Goal: Transaction & Acquisition: Book appointment/travel/reservation

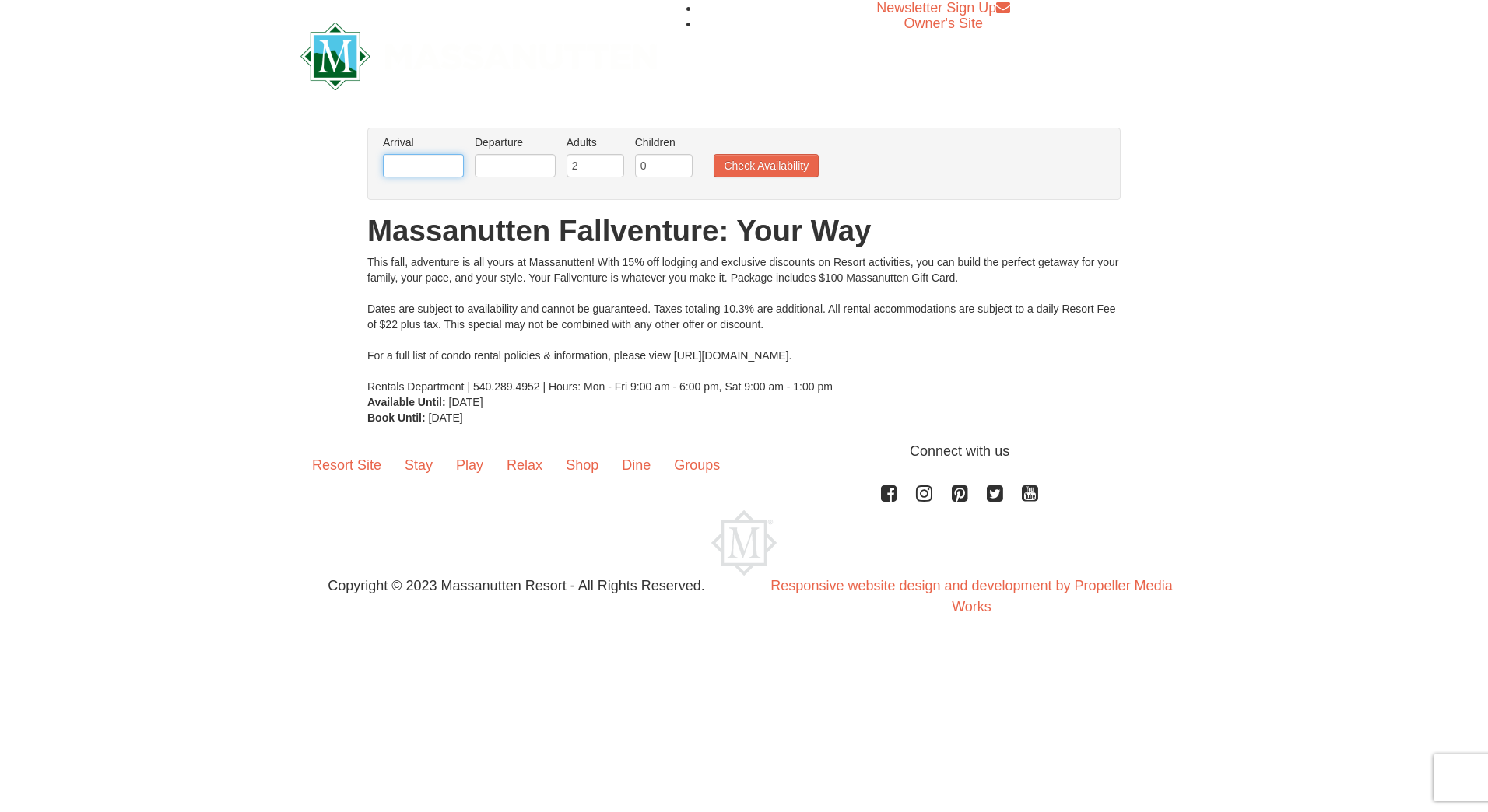
click at [449, 165] on input "text" at bounding box center [422, 165] width 81 height 24
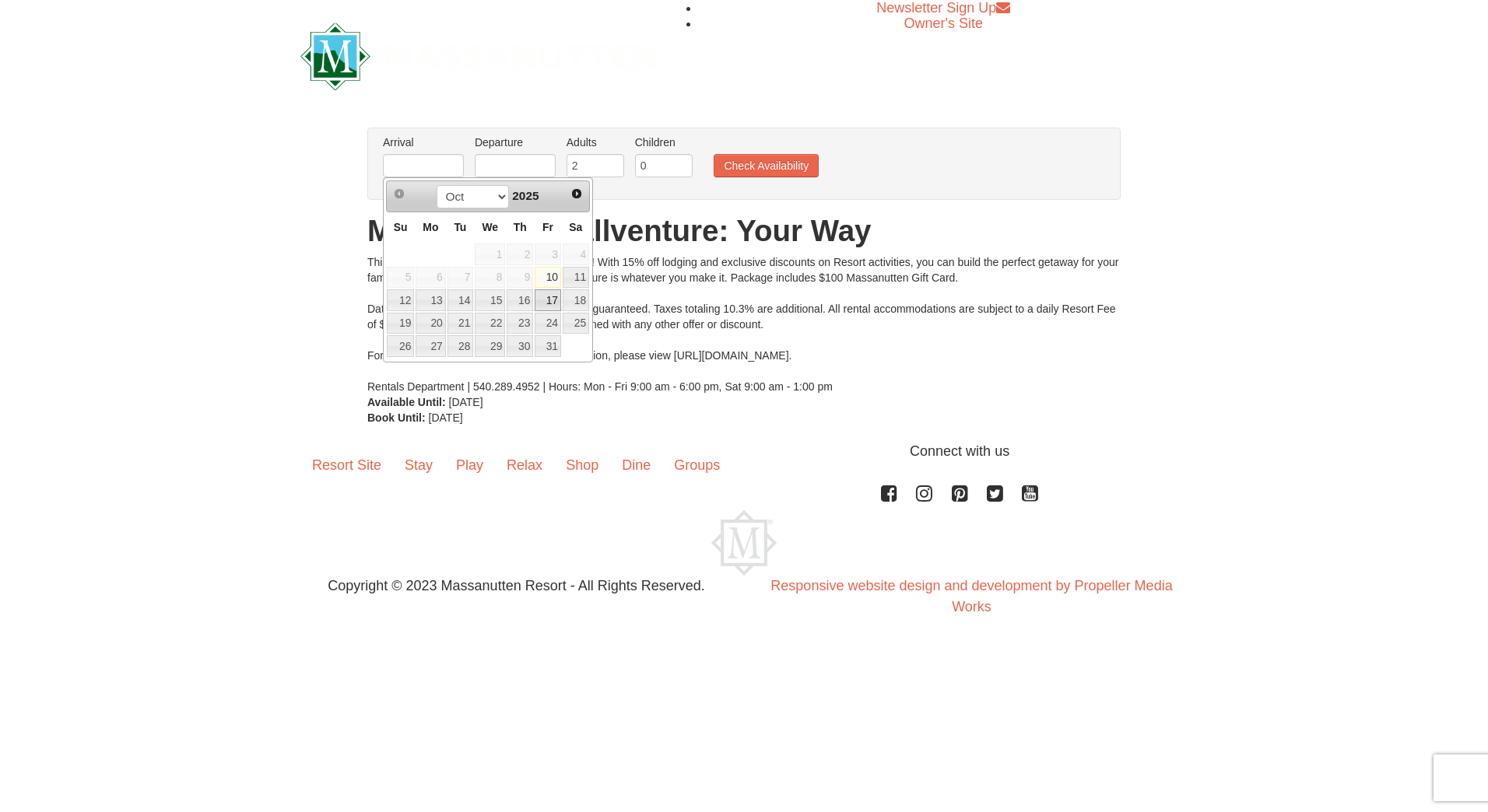
click at [554, 299] on link "17" at bounding box center [547, 300] width 26 height 22
type input "[DATE]"
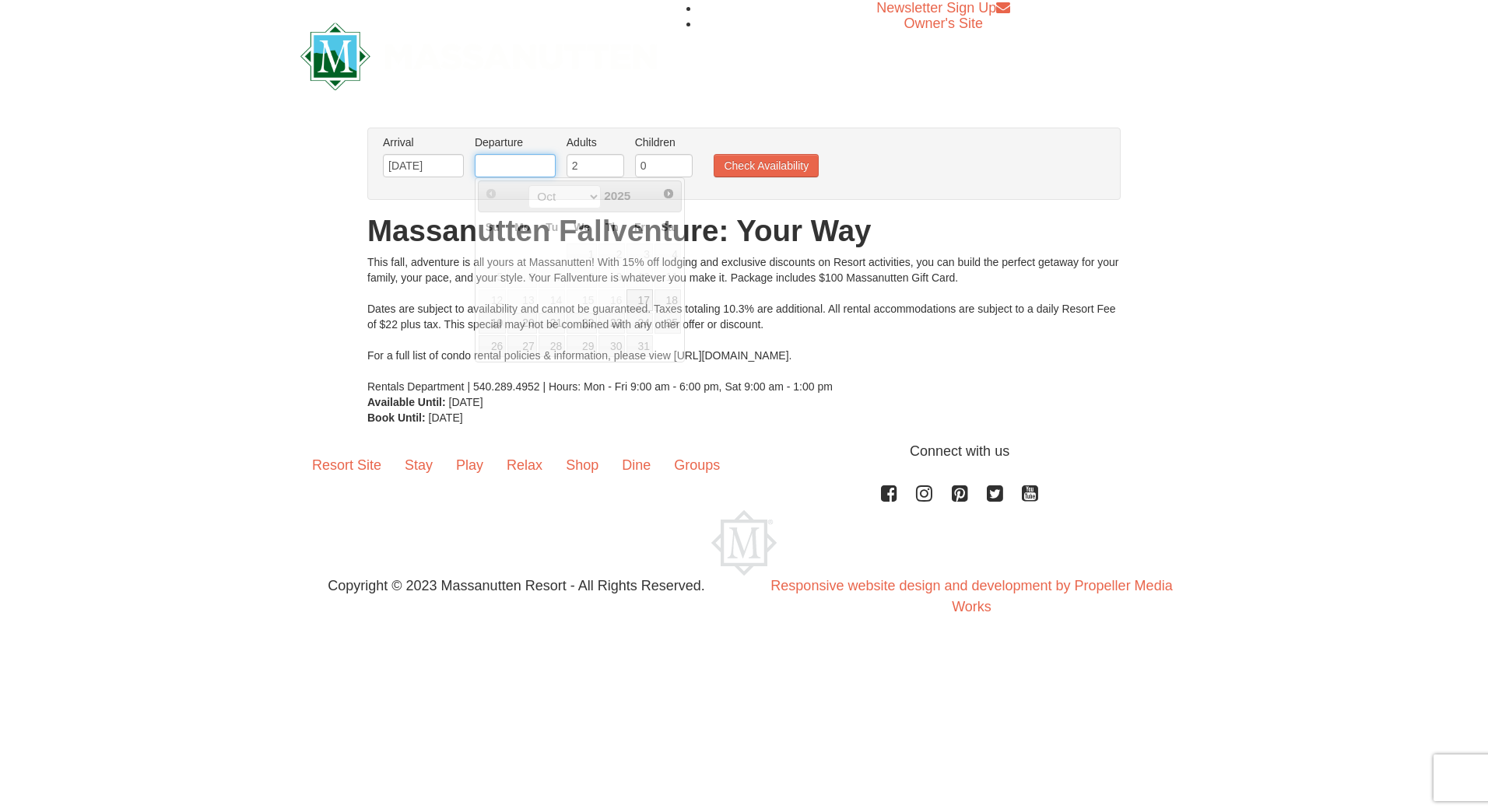
click at [520, 165] on input "text" at bounding box center [515, 165] width 81 height 24
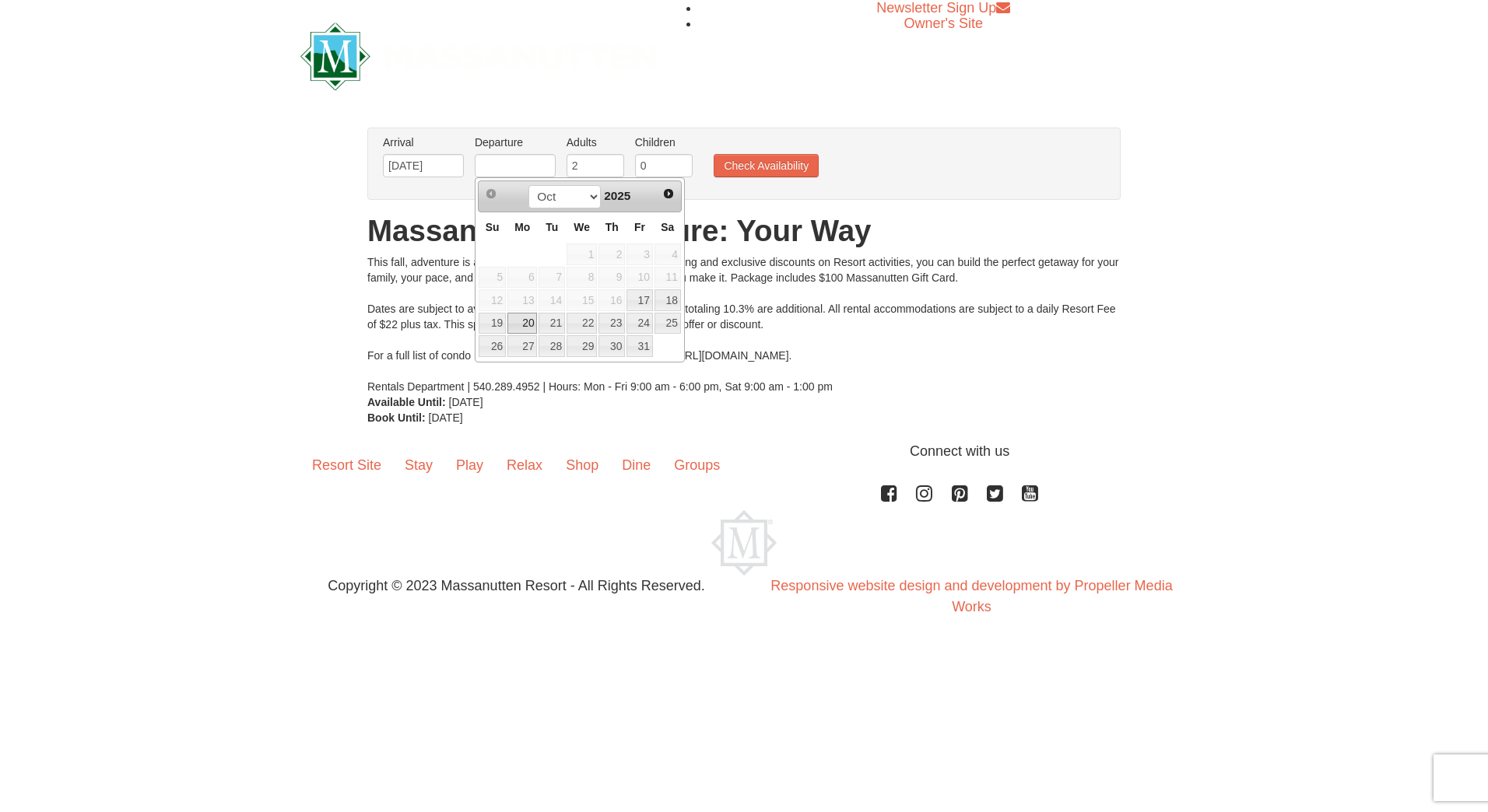
click at [525, 320] on link "20" at bounding box center [522, 324] width 30 height 22
type input "[DATE]"
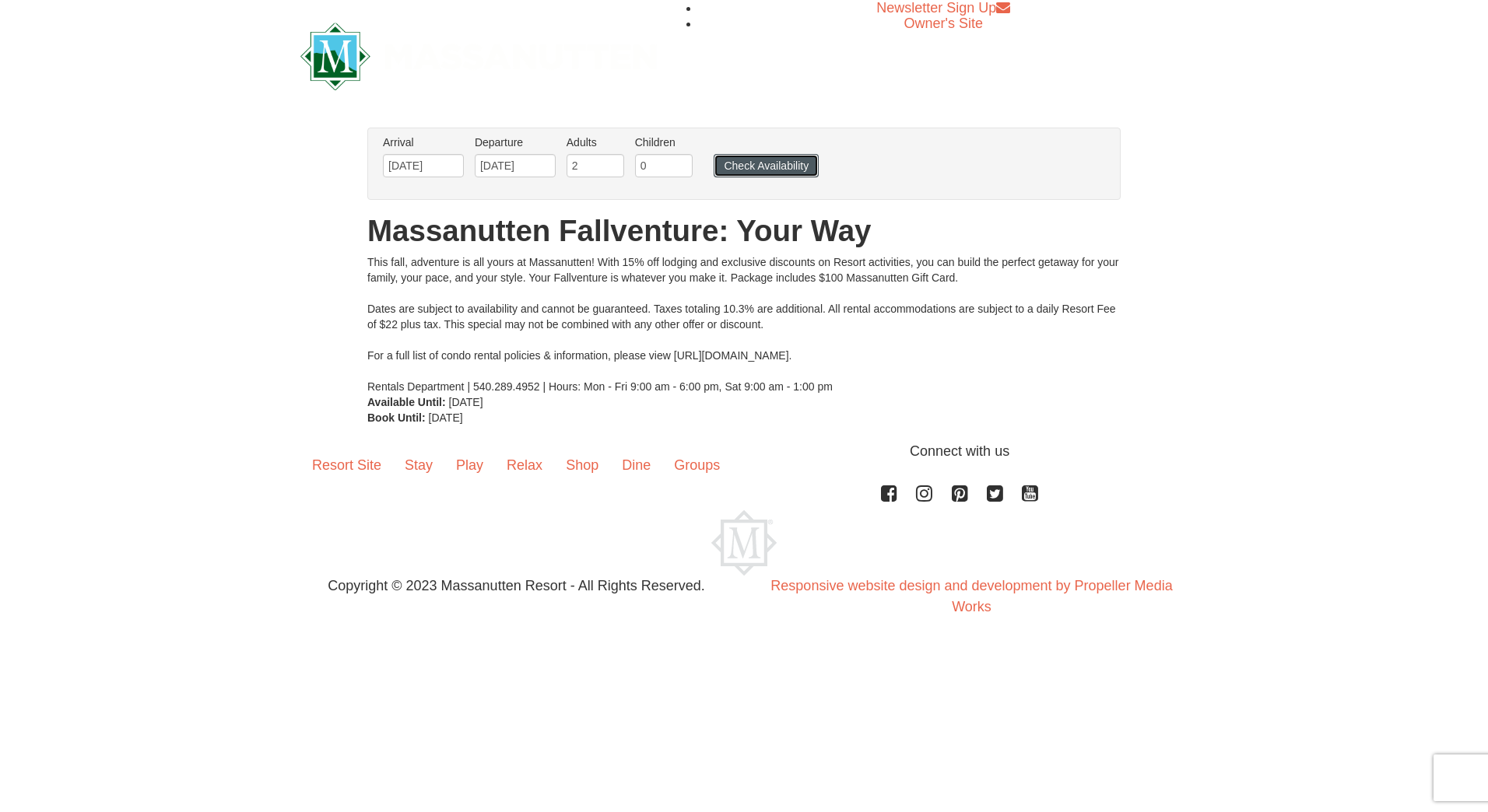
click at [788, 160] on button "Check Availability" at bounding box center [766, 165] width 105 height 24
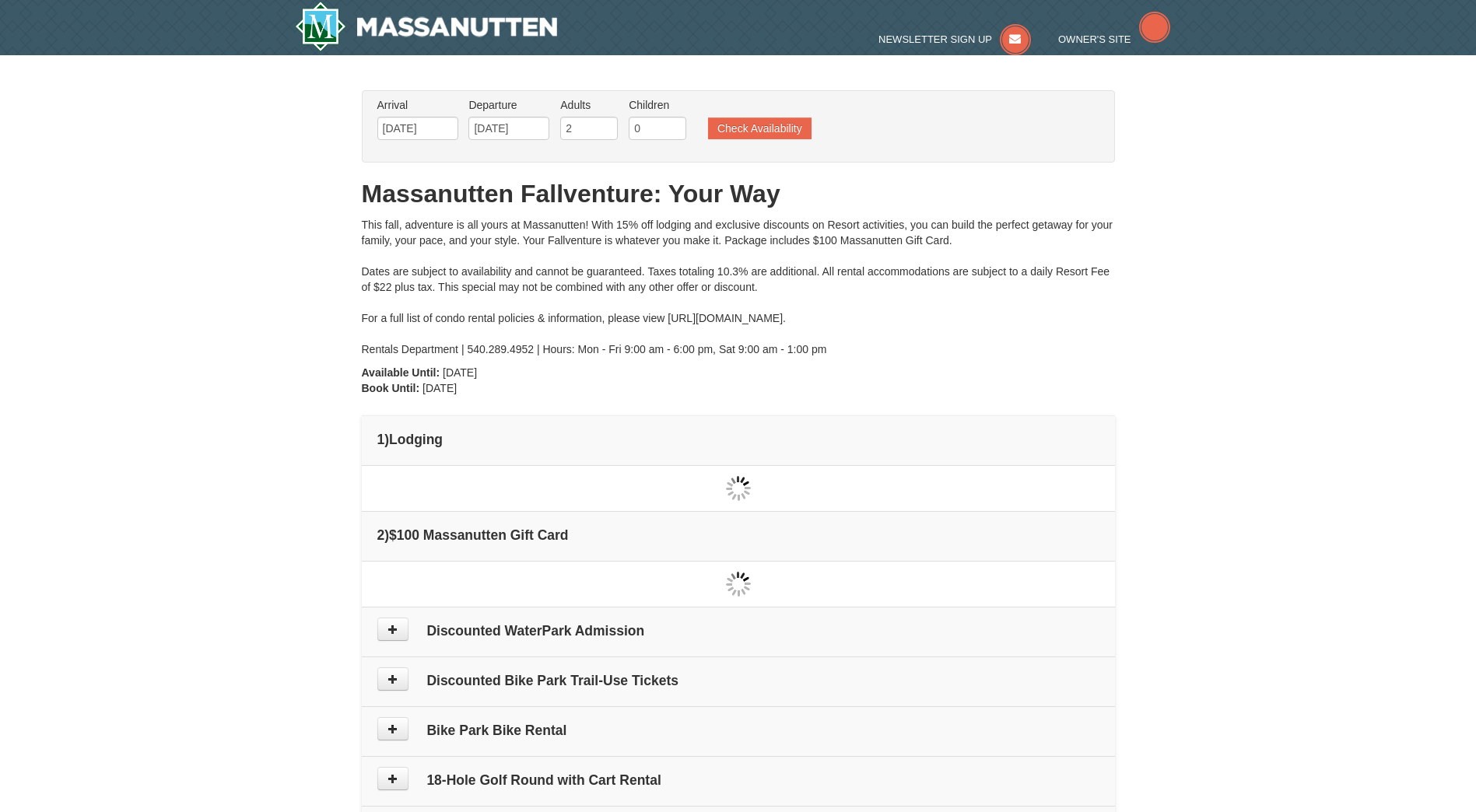
type input "[DATE]"
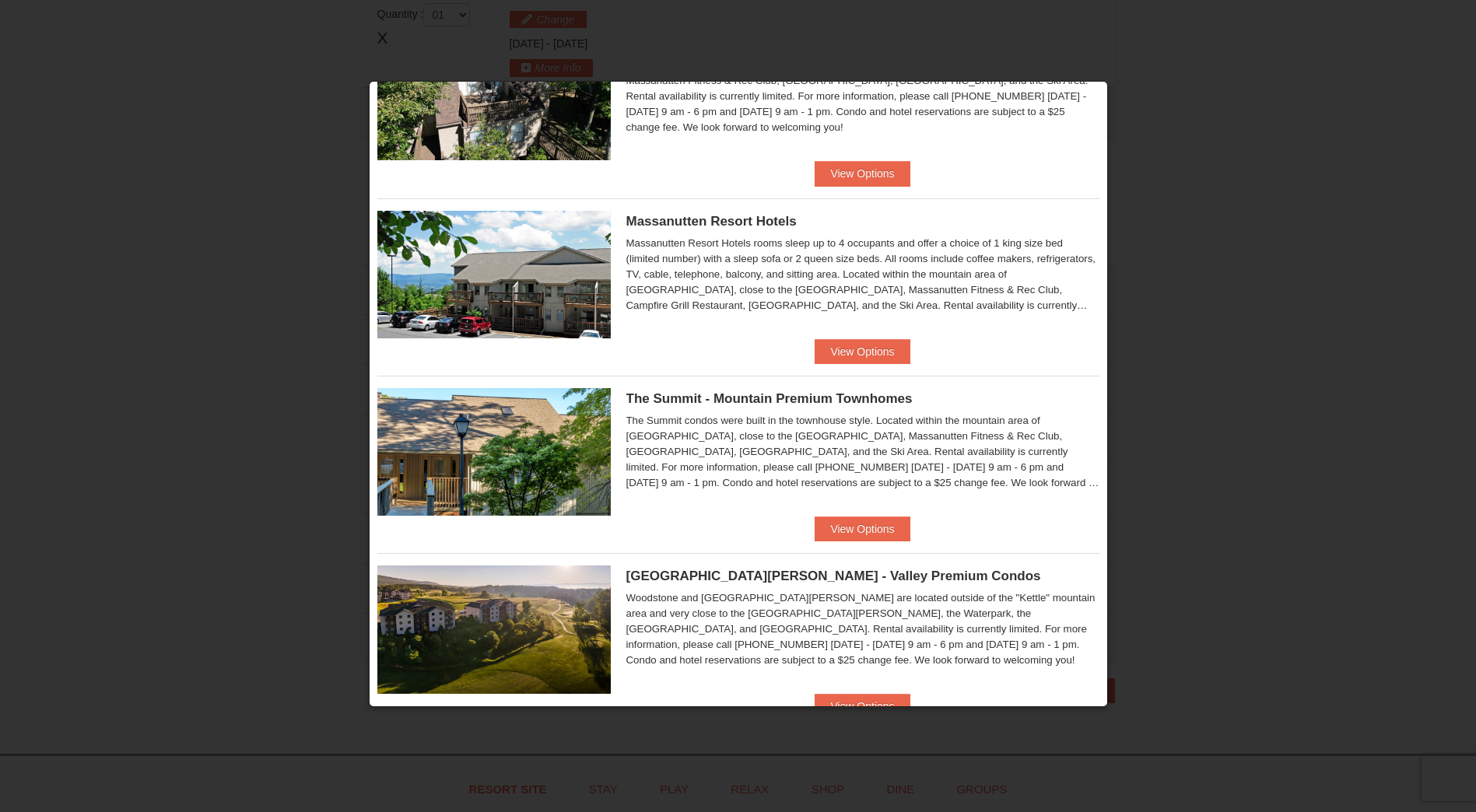
scroll to position [371, 0]
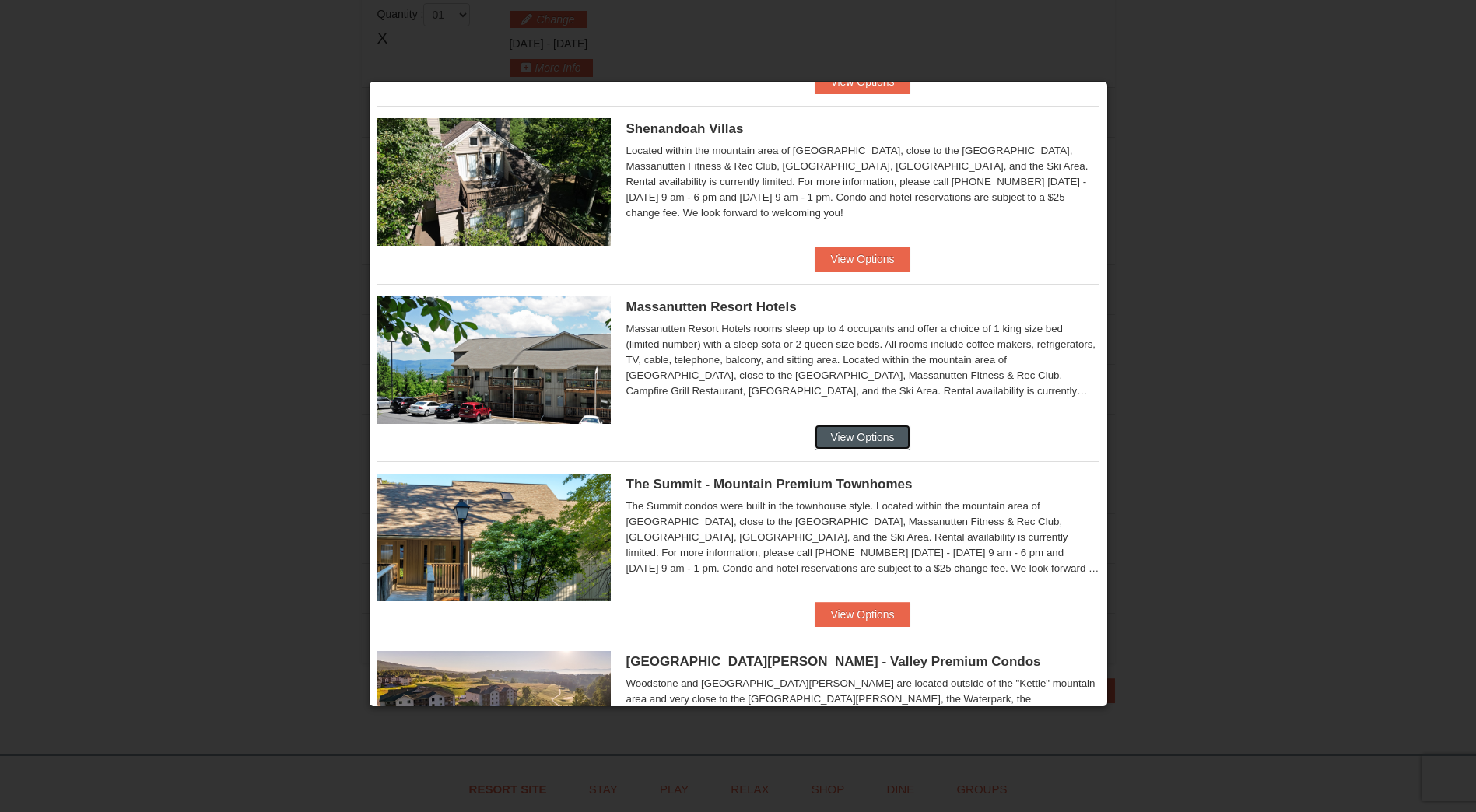
click at [851, 439] on button "View Options" at bounding box center [862, 438] width 95 height 25
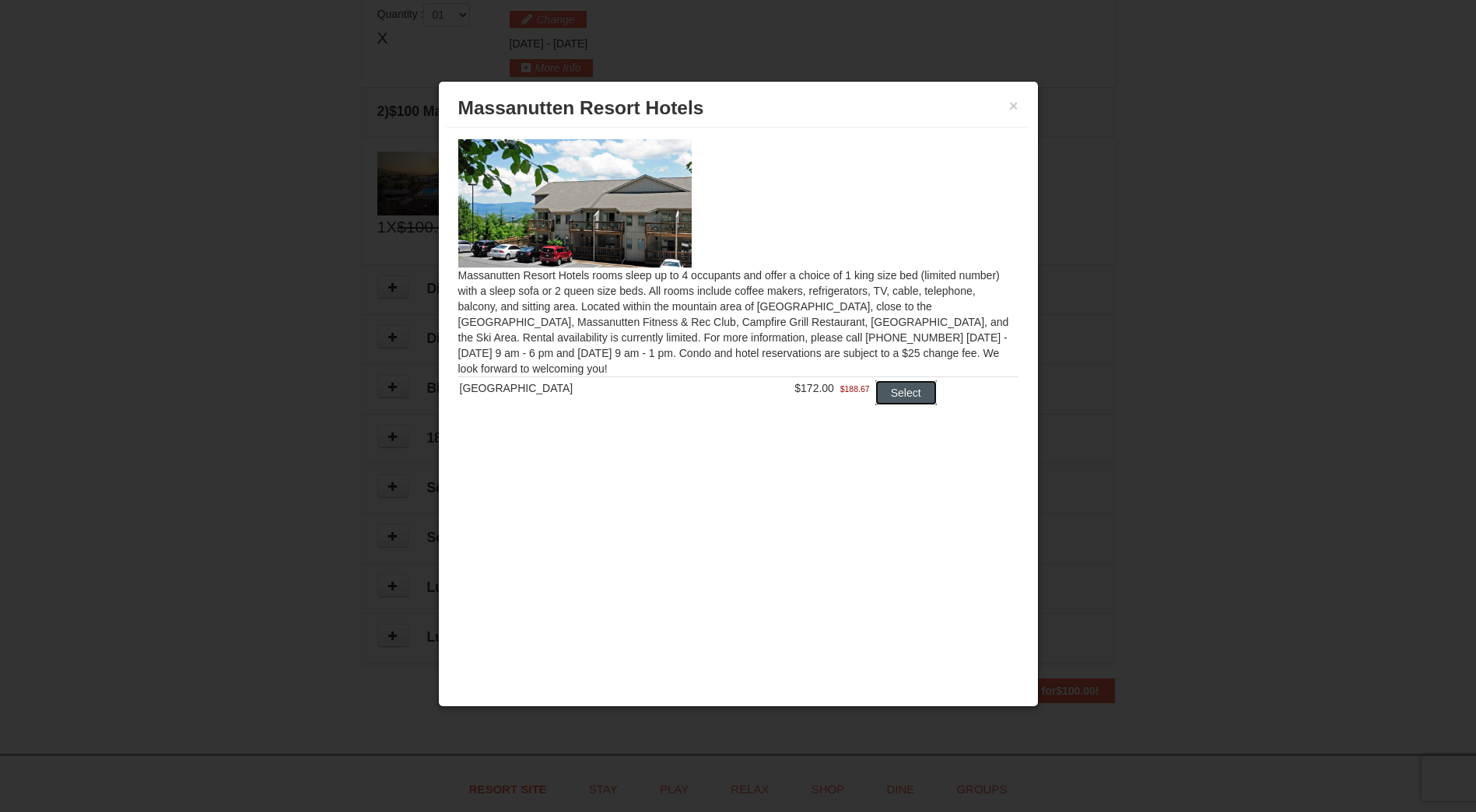
click at [882, 399] on button "Select" at bounding box center [906, 393] width 62 height 25
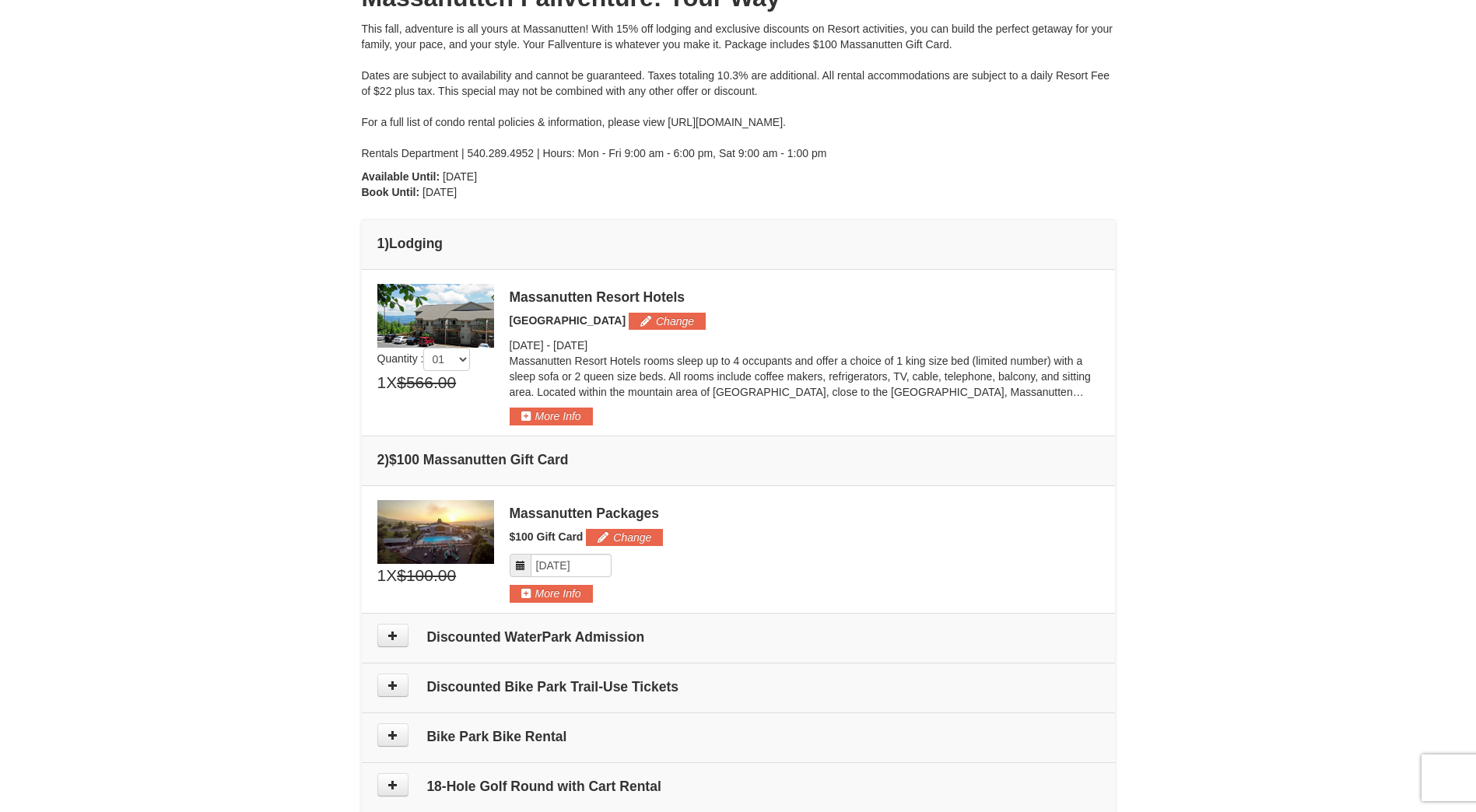
scroll to position [156, 0]
